Goal: Task Accomplishment & Management: Manage account settings

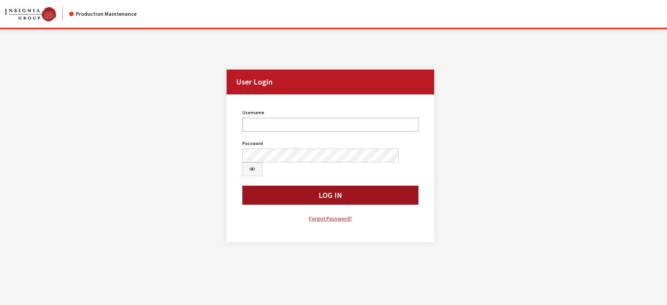
type input "jludwig"
click at [266, 186] on button "Log In" at bounding box center [330, 195] width 176 height 19
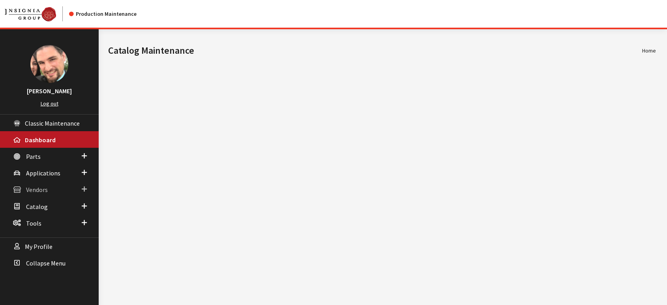
click at [36, 188] on span "Vendors" at bounding box center [37, 190] width 22 height 8
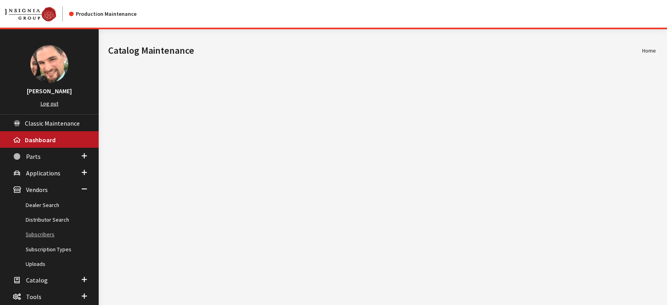
click at [41, 235] on link "Subscribers" at bounding box center [49, 234] width 99 height 15
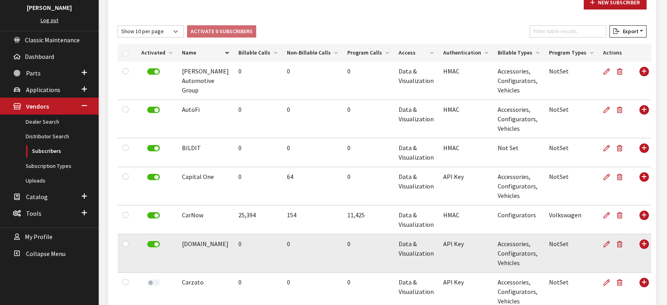
scroll to position [88, 0]
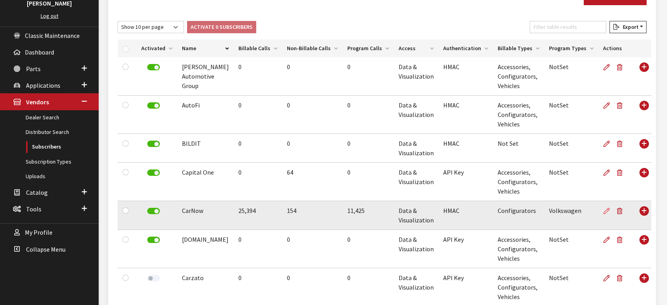
click at [604, 210] on icon at bounding box center [607, 211] width 6 height 6
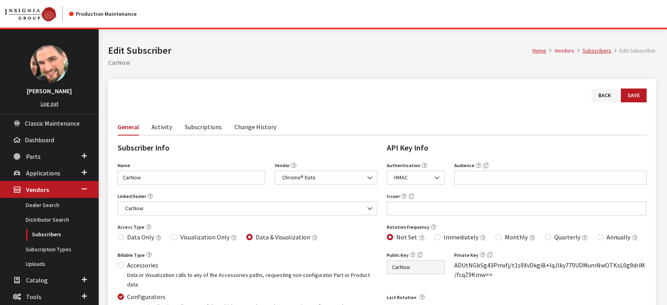
click at [165, 127] on link "Activity" at bounding box center [162, 126] width 21 height 17
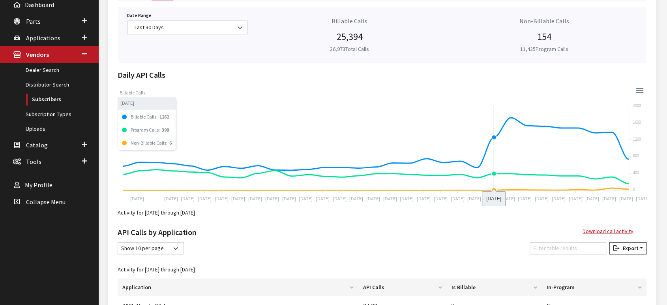
scroll to position [88, 0]
